Goal: Information Seeking & Learning: Learn about a topic

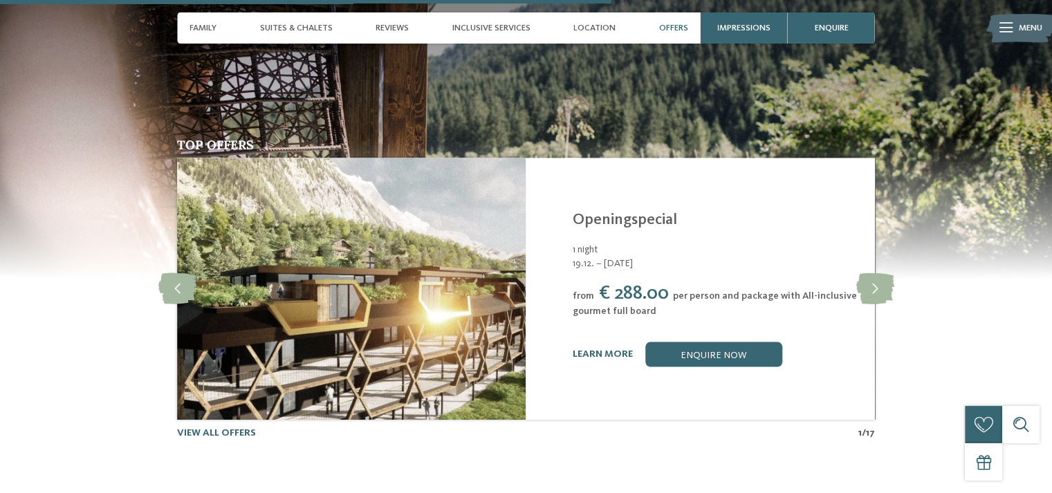
scroll to position [2425, 0]
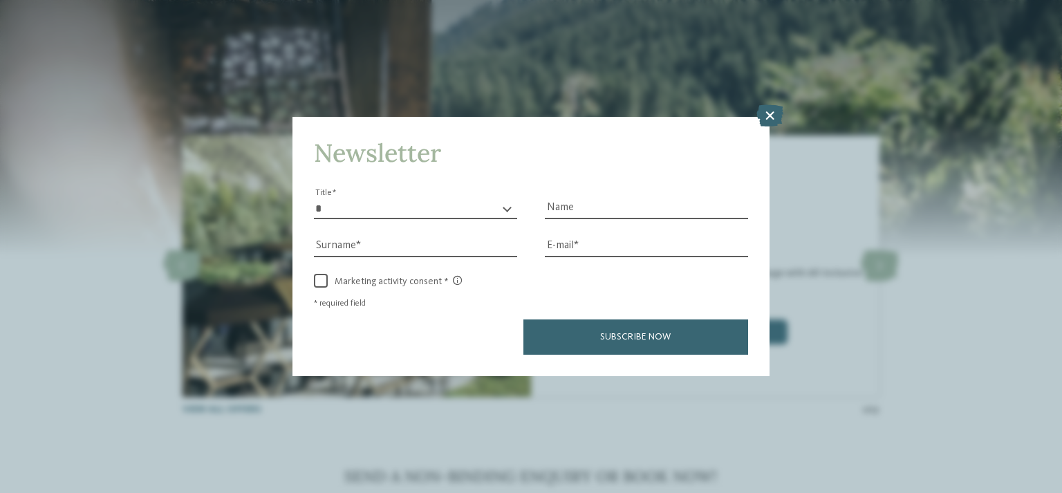
click at [768, 115] on icon at bounding box center [770, 115] width 27 height 22
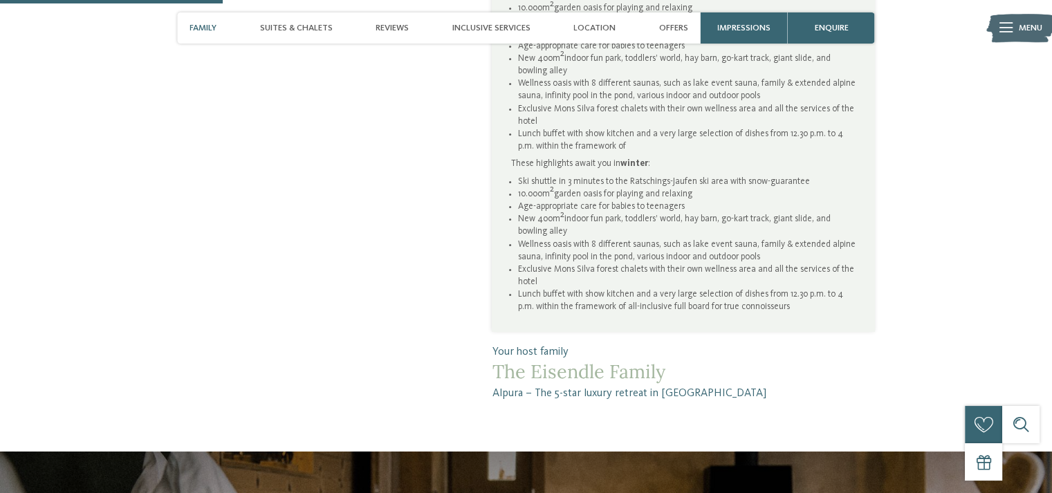
scroll to position [916, 0]
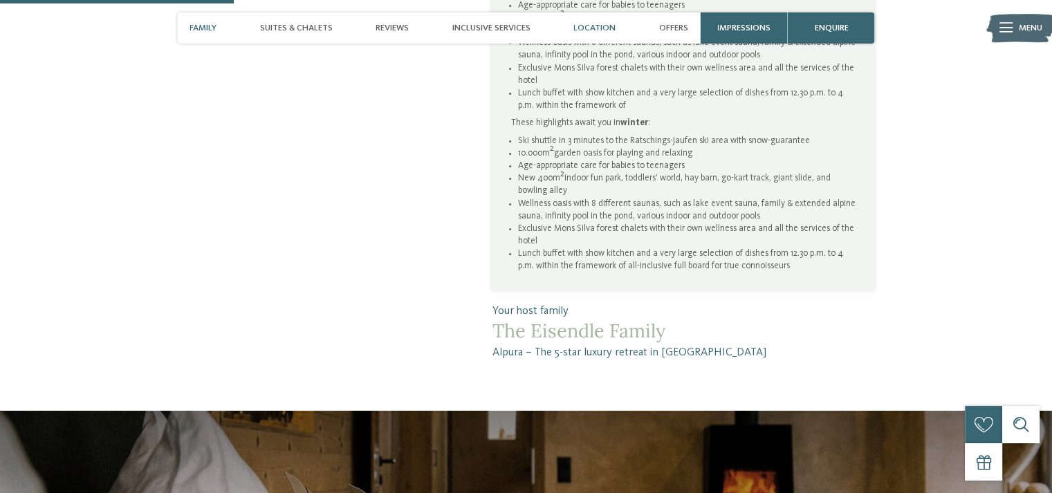
click at [592, 30] on span "Location" at bounding box center [594, 28] width 42 height 10
click at [596, 25] on span "Location" at bounding box center [594, 28] width 42 height 10
click at [604, 30] on span "Location" at bounding box center [594, 28] width 42 height 10
click at [739, 24] on span "Impressions" at bounding box center [743, 28] width 53 height 10
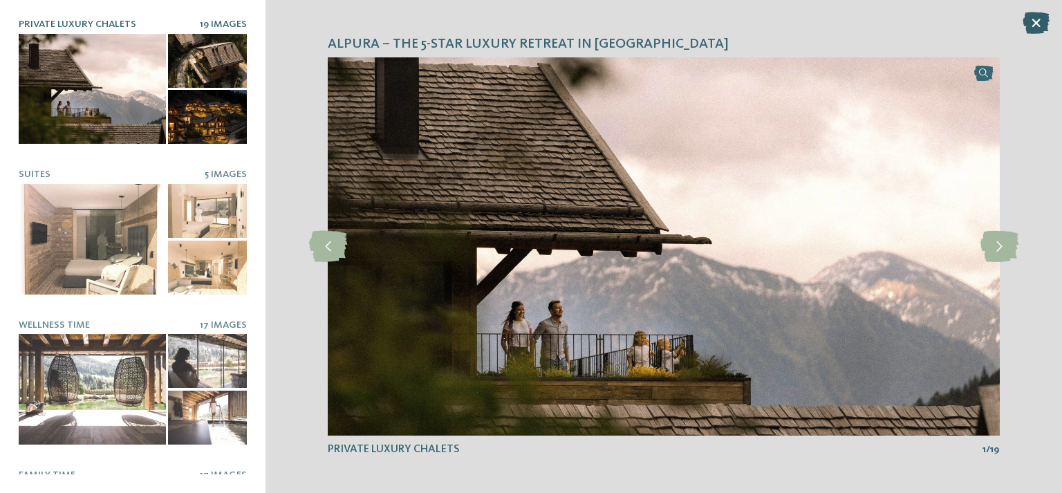
click at [1036, 19] on icon at bounding box center [1036, 23] width 27 height 22
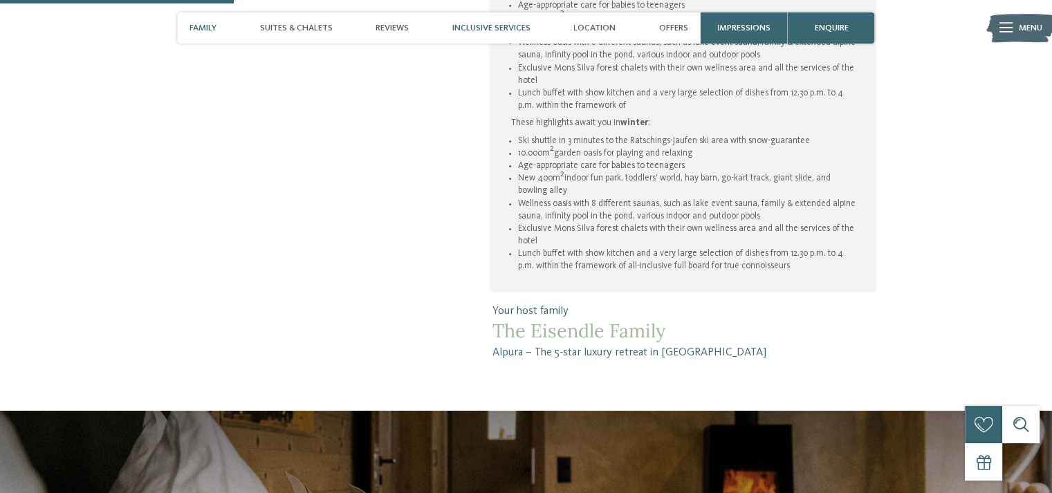
click at [470, 28] on span "Inclusive services" at bounding box center [491, 28] width 78 height 10
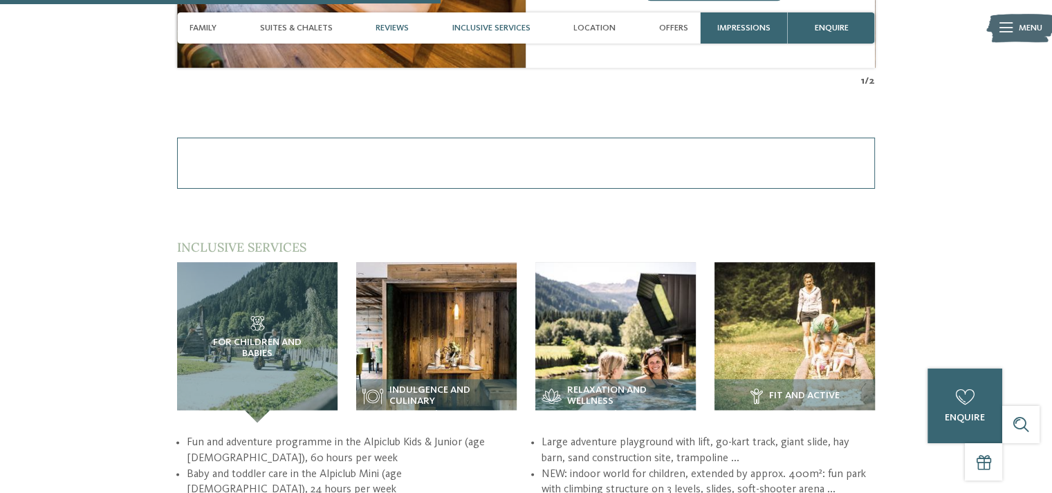
scroll to position [1852, 0]
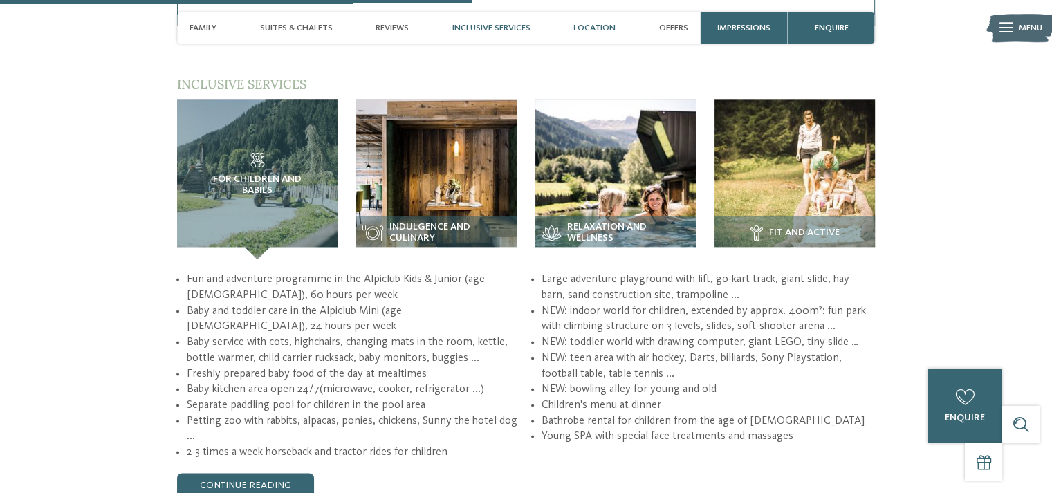
click at [606, 28] on span "Location" at bounding box center [594, 28] width 42 height 10
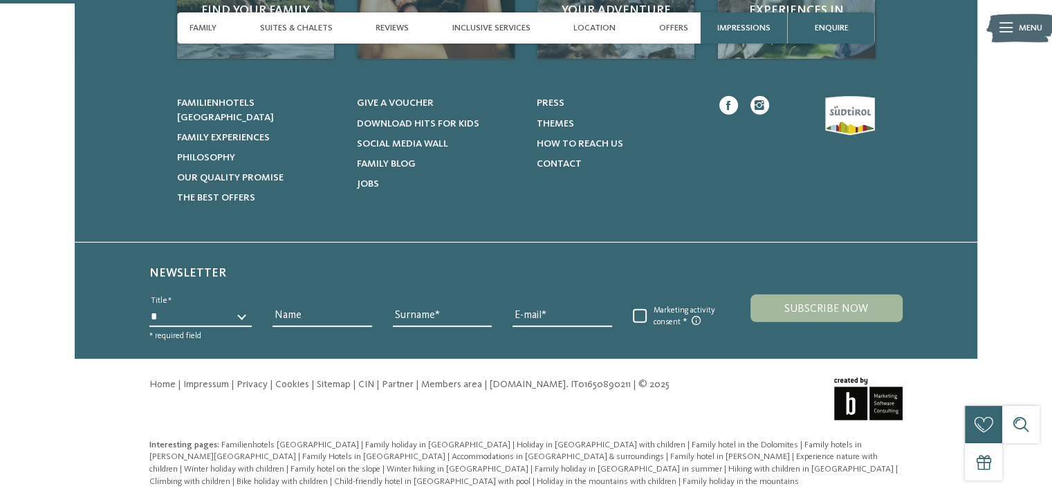
scroll to position [0, 0]
